Goal: Information Seeking & Learning: Learn about a topic

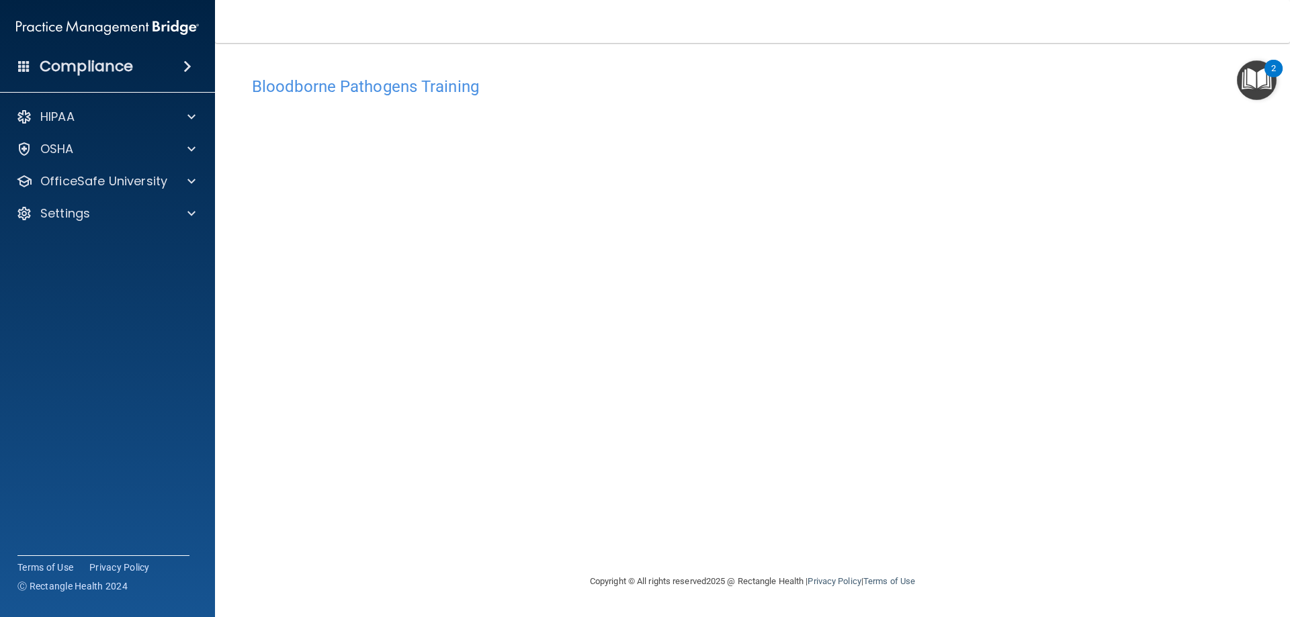
click at [839, 524] on div "Bloodborne Pathogens Training This course doesn’t expire until . Are you sure y…" at bounding box center [752, 322] width 1021 height 504
click at [151, 187] on p "OfficeSafe University" at bounding box center [103, 181] width 127 height 16
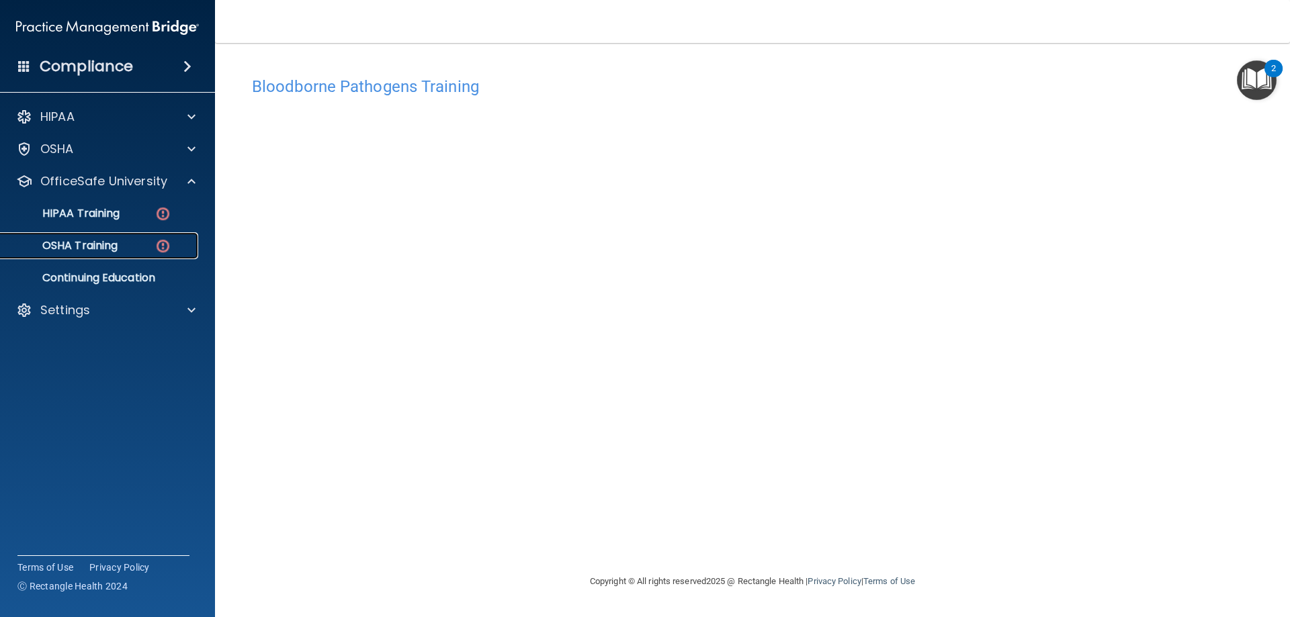
click at [139, 248] on div "OSHA Training" at bounding box center [100, 245] width 183 height 13
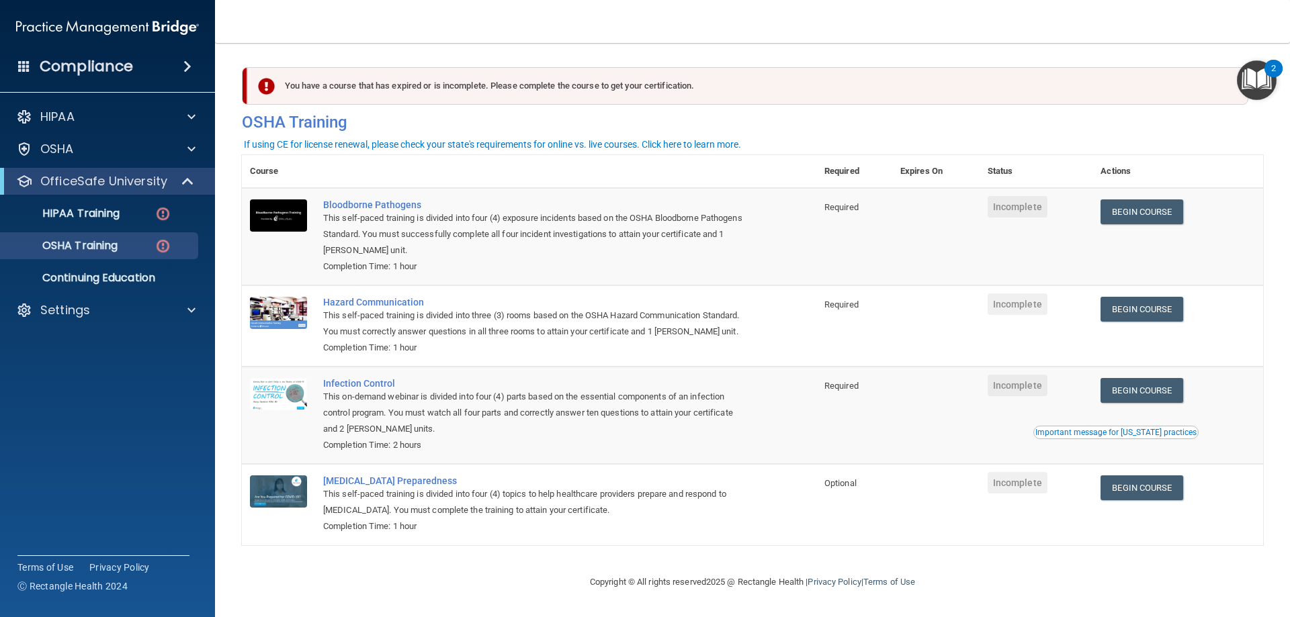
click at [533, 217] on div "This self-paced training is divided into four (4) exposure incidents based on t…" at bounding box center [536, 234] width 426 height 48
click at [1130, 213] on link "Begin Course" at bounding box center [1141, 211] width 82 height 25
click at [512, 212] on div "This self-paced training is divided into four (4) exposure incidents based on t…" at bounding box center [536, 234] width 426 height 48
click at [506, 228] on div "This self-paced training is divided into four (4) exposure incidents based on t…" at bounding box center [536, 234] width 426 height 48
click at [1142, 203] on link "Begin Course" at bounding box center [1141, 211] width 82 height 25
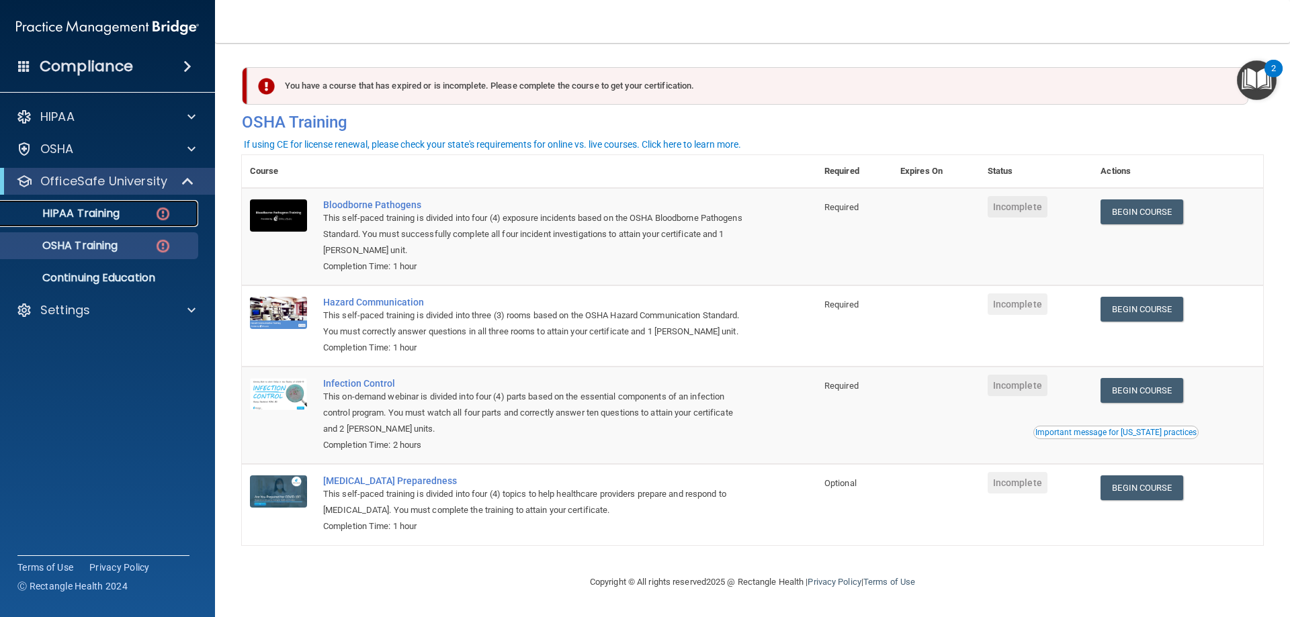
click at [160, 209] on img at bounding box center [162, 214] width 17 height 17
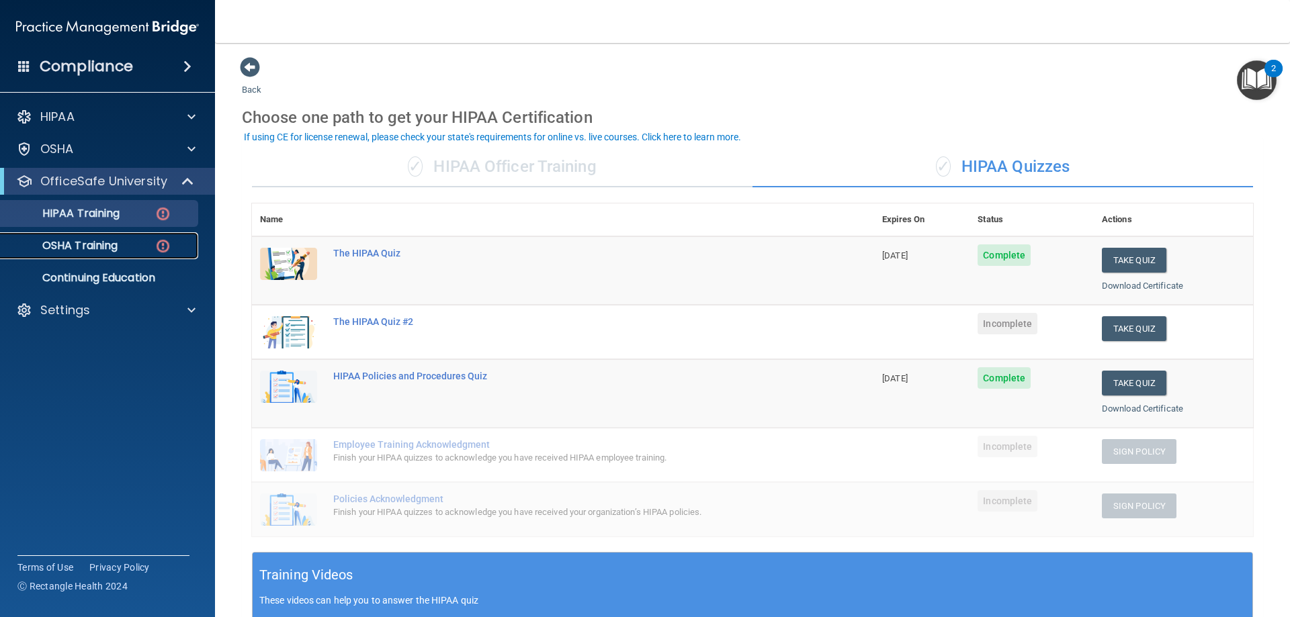
click at [158, 240] on img at bounding box center [162, 246] width 17 height 17
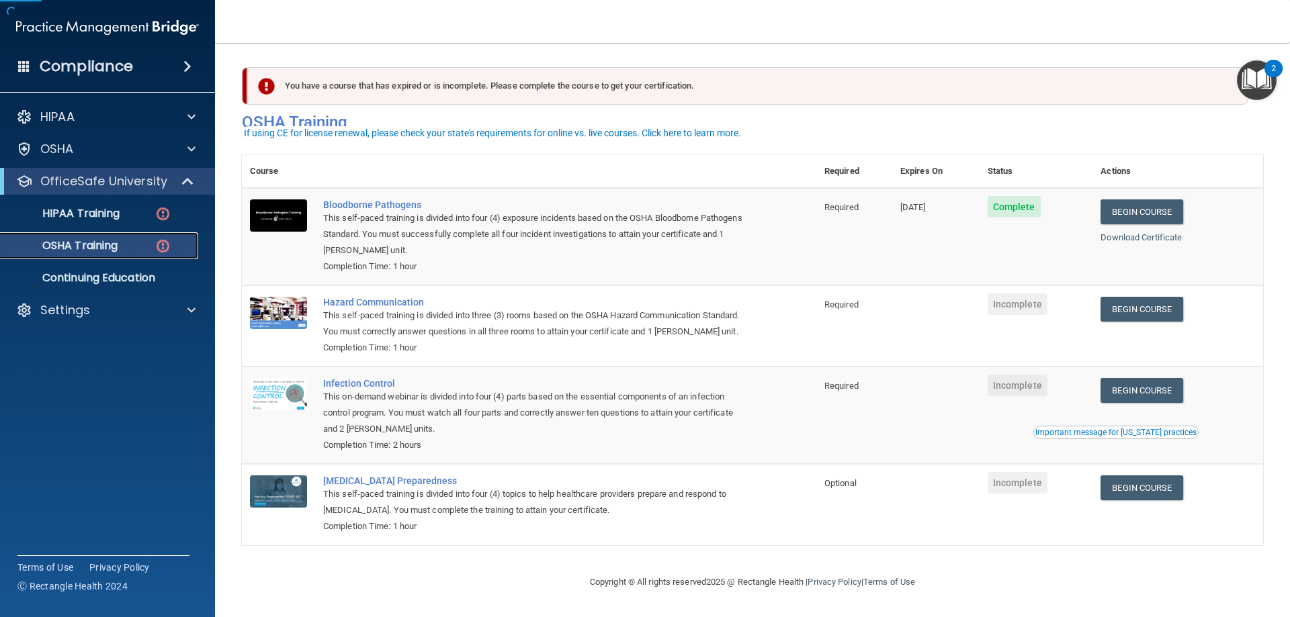
scroll to position [17, 0]
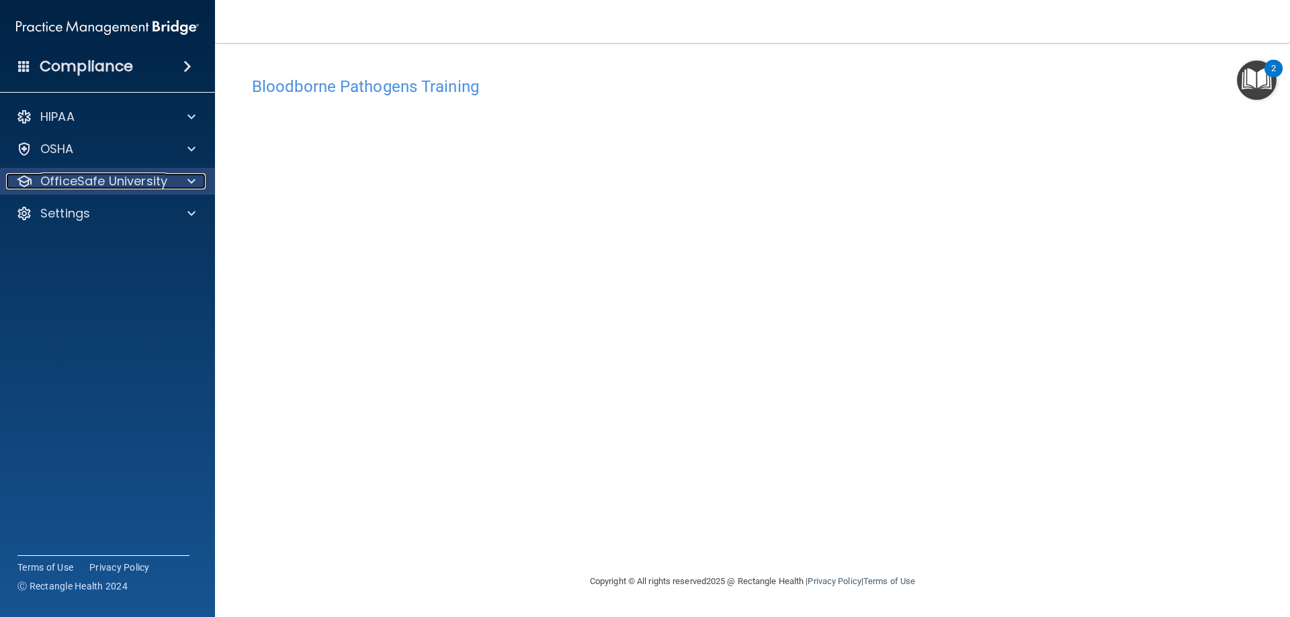
click at [185, 189] on div at bounding box center [190, 181] width 34 height 16
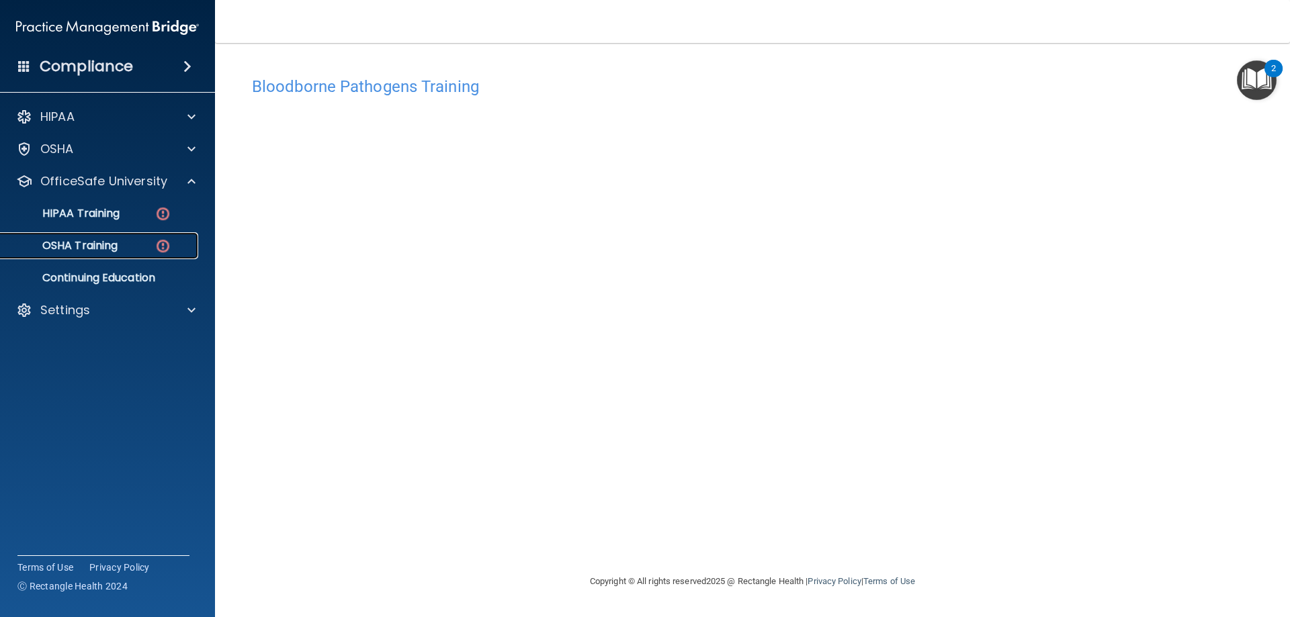
click at [151, 245] on div "OSHA Training" at bounding box center [100, 245] width 183 height 13
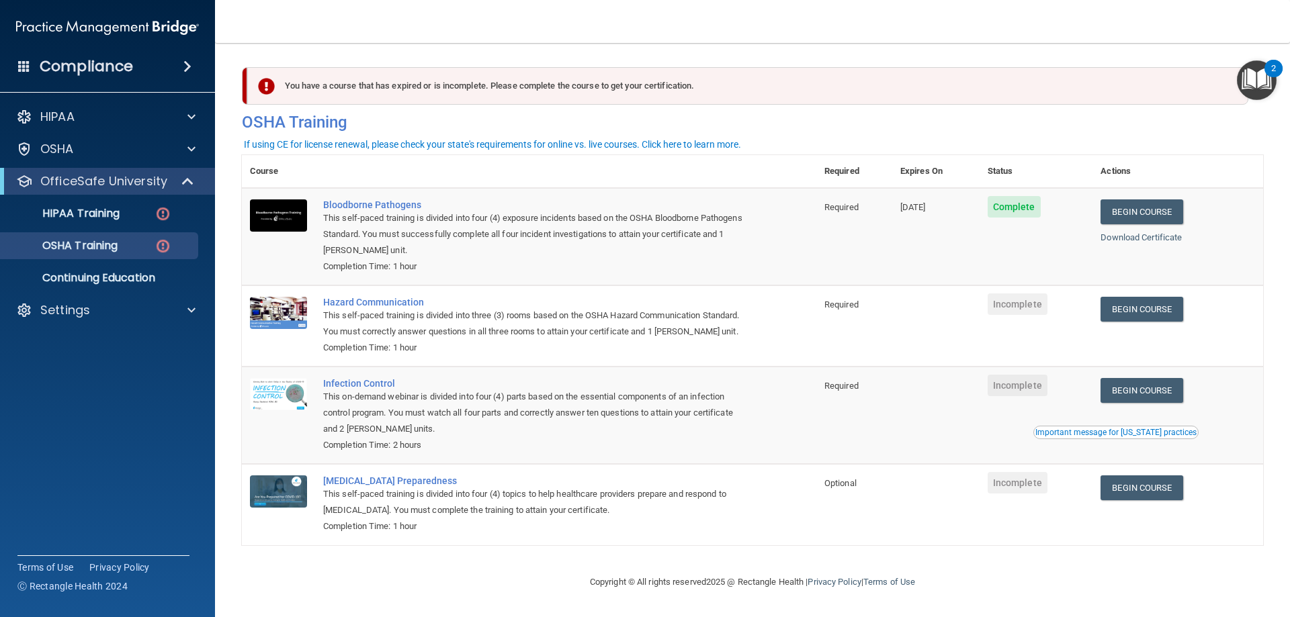
click at [561, 24] on nav "Toggle navigation Michaela Brown michaelabrownrdh@gmail.com Manage My Enterpris…" at bounding box center [752, 21] width 1075 height 43
